Goal: Navigation & Orientation: Find specific page/section

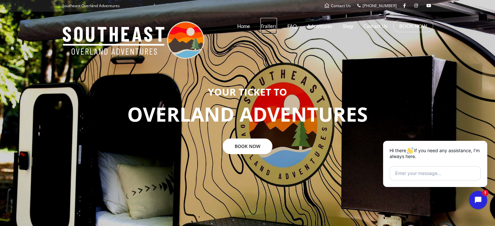
click at [267, 26] on link "Trailers" at bounding box center [268, 26] width 17 height 16
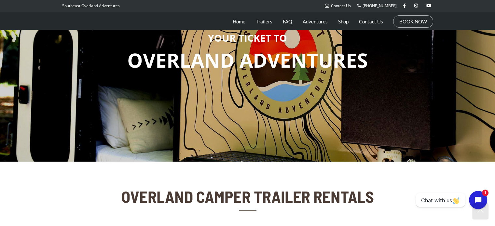
scroll to position [65, 0]
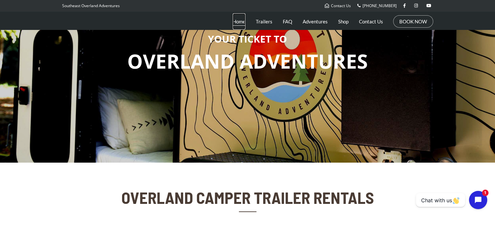
click at [241, 21] on link "Home" at bounding box center [239, 21] width 13 height 16
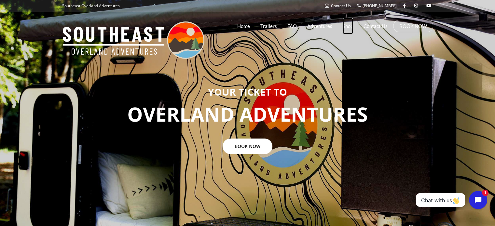
click at [348, 27] on link "Shop" at bounding box center [348, 26] width 10 height 16
